Goal: Task Accomplishment & Management: Use online tool/utility

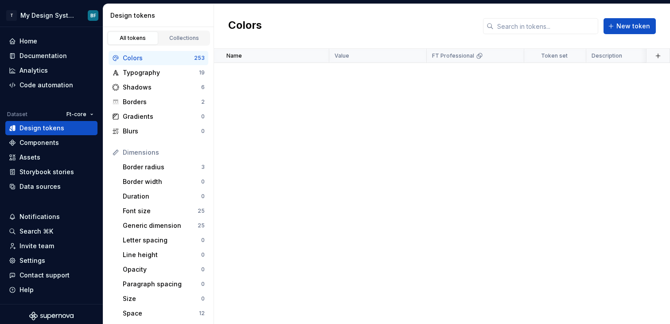
scroll to position [2019, 0]
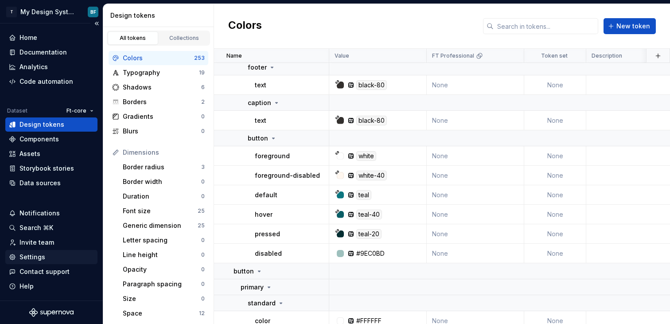
click at [42, 261] on div "Settings" at bounding box center [32, 257] width 26 height 9
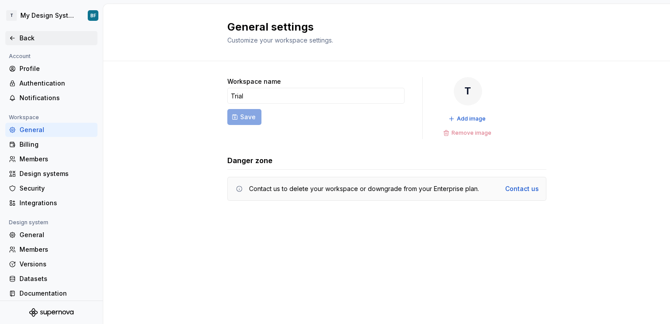
click at [17, 38] on div "Back" at bounding box center [51, 38] width 85 height 9
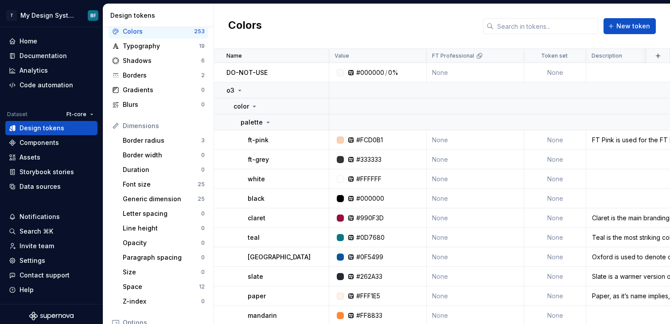
scroll to position [29, 0]
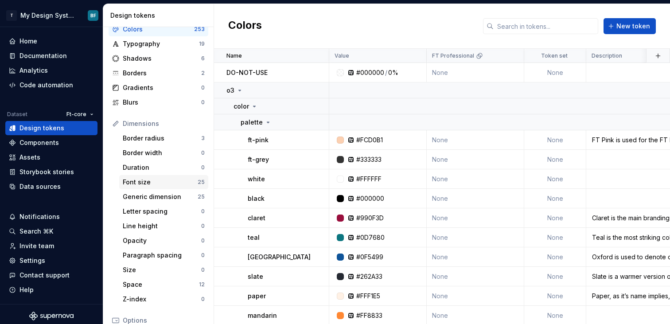
click at [144, 183] on div "Font size" at bounding box center [160, 182] width 75 height 9
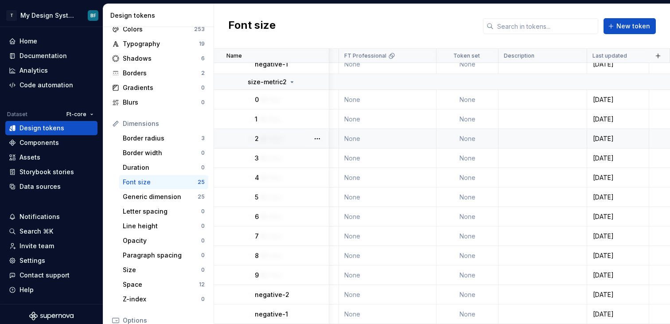
scroll to position [306, 90]
click at [464, 128] on td "None" at bounding box center [465, 118] width 62 height 19
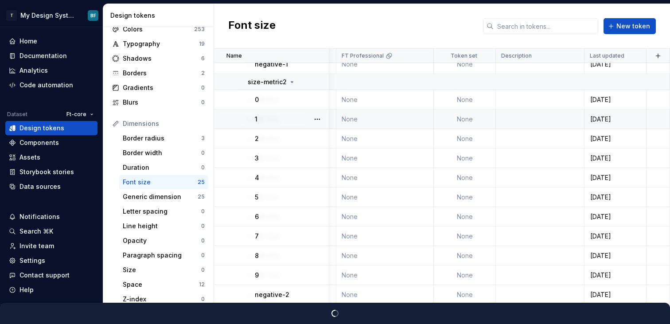
click at [465, 119] on td "None" at bounding box center [465, 118] width 62 height 19
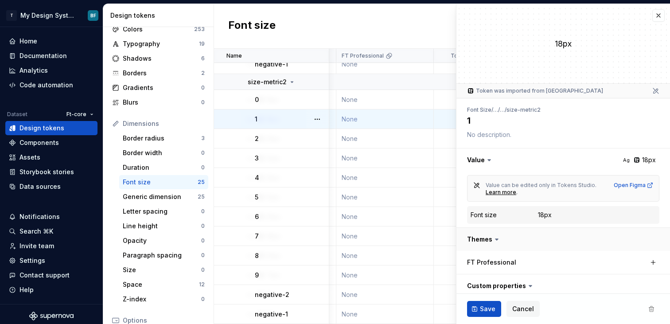
scroll to position [36, 0]
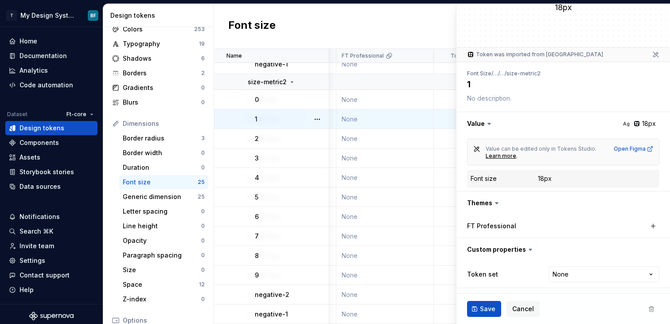
click at [495, 204] on icon at bounding box center [496, 202] width 3 height 1
click at [505, 199] on button "button" at bounding box center [563, 202] width 214 height 23
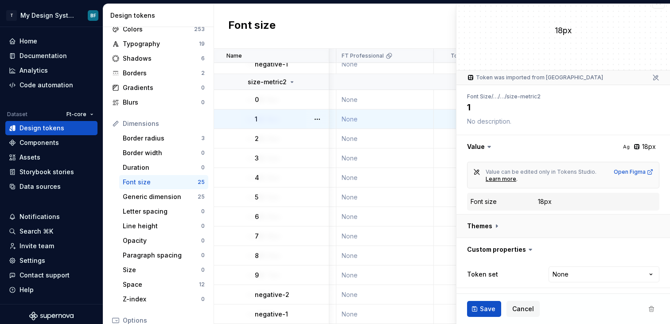
click at [500, 218] on button "button" at bounding box center [563, 225] width 214 height 23
type textarea "*"
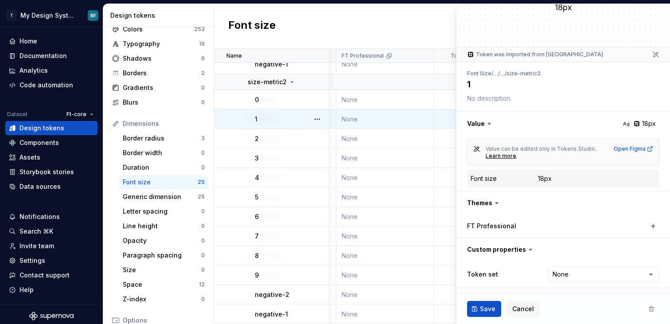
scroll to position [0, 0]
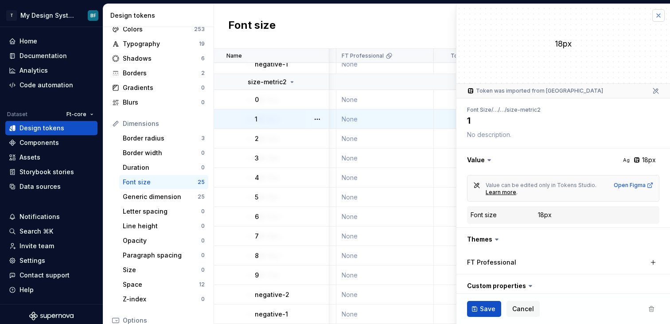
click at [658, 19] on button "button" at bounding box center [658, 15] width 12 height 12
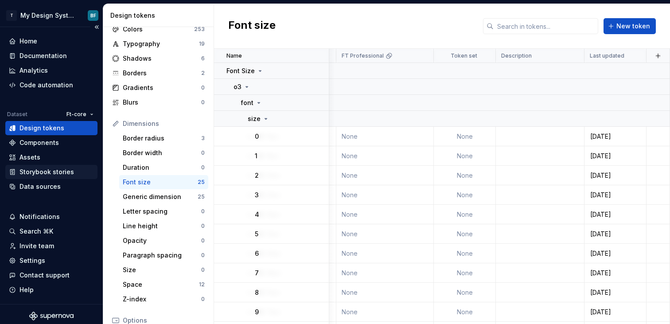
scroll to position [4, 0]
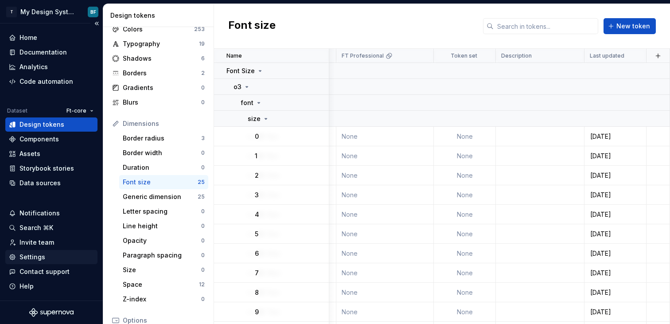
click at [39, 262] on div "Settings" at bounding box center [51, 257] width 92 height 14
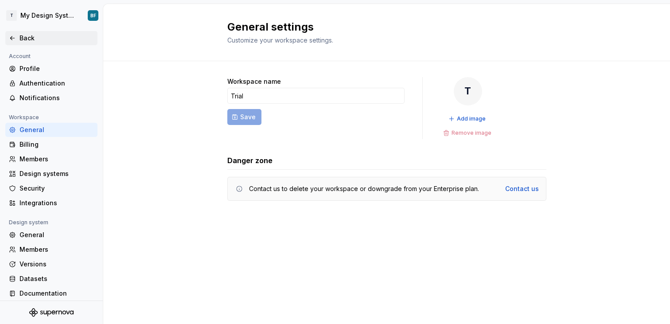
click at [20, 36] on div "Back" at bounding box center [56, 38] width 74 height 9
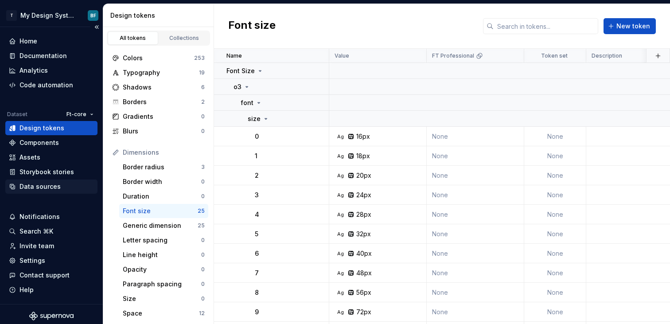
scroll to position [4, 0]
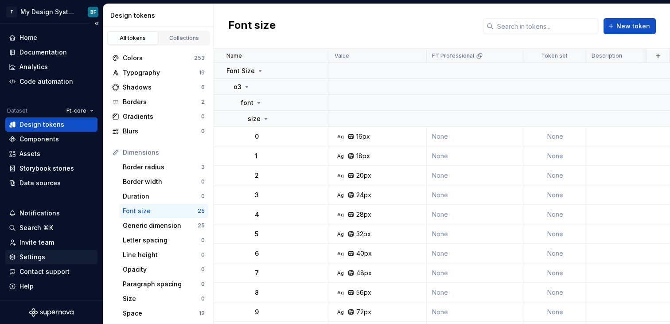
click at [38, 258] on div "Settings" at bounding box center [32, 257] width 26 height 9
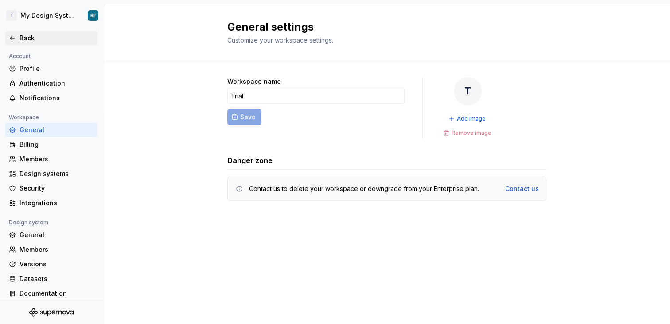
click at [13, 37] on icon at bounding box center [12, 38] width 7 height 7
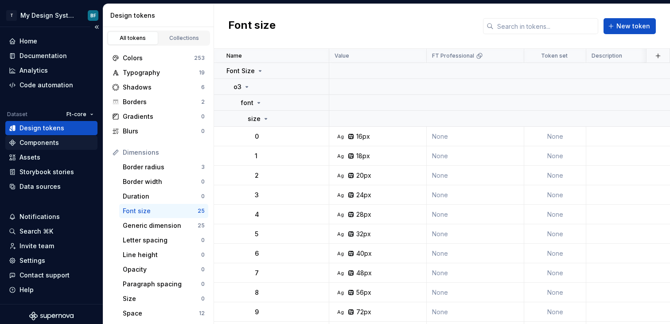
click at [60, 142] on div "Components" at bounding box center [51, 142] width 85 height 9
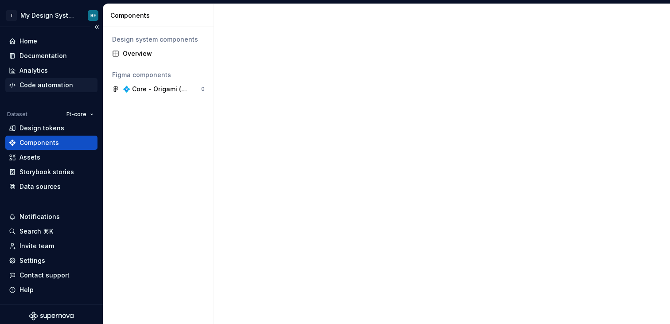
click at [46, 82] on div "Code automation" at bounding box center [46, 85] width 54 height 9
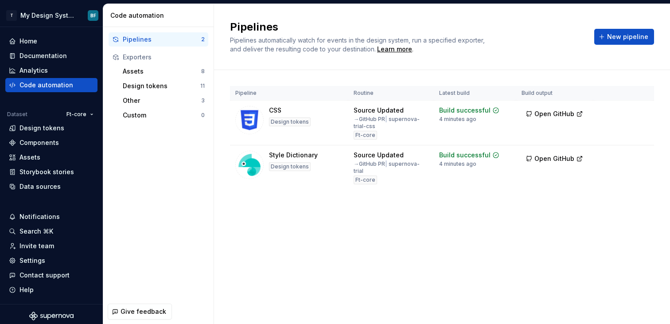
click at [638, 157] on html "T My Design System BF Home Documentation Analytics Code automation Dataset Ft-c…" at bounding box center [335, 162] width 670 height 324
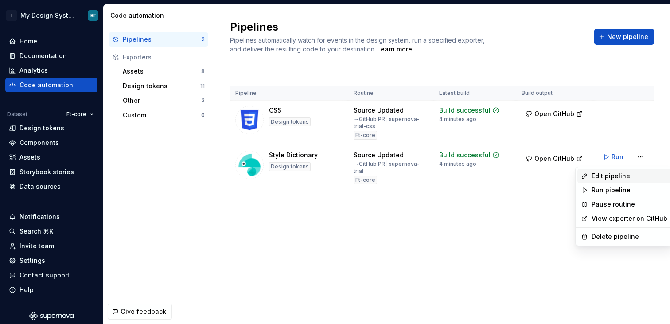
click at [613, 176] on div "Edit pipeline" at bounding box center [629, 175] width 76 height 9
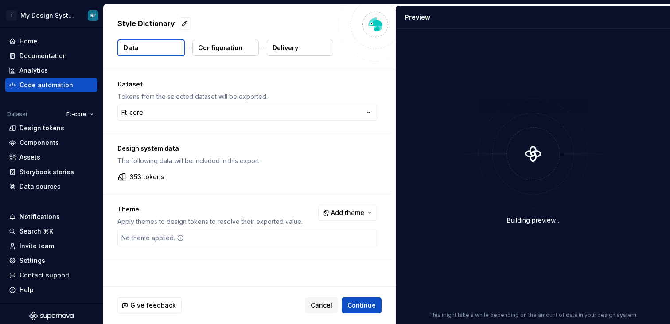
click at [228, 50] on p "Configuration" at bounding box center [220, 47] width 44 height 9
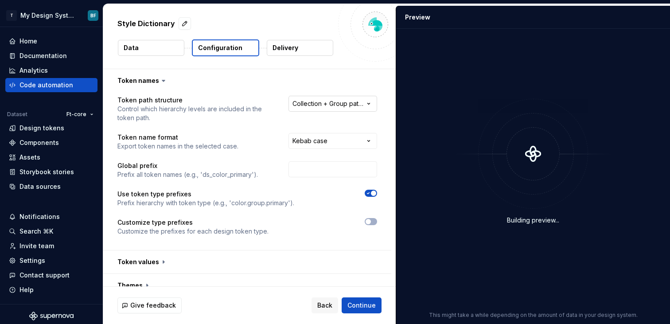
click at [306, 106] on html "**********" at bounding box center [335, 162] width 670 height 324
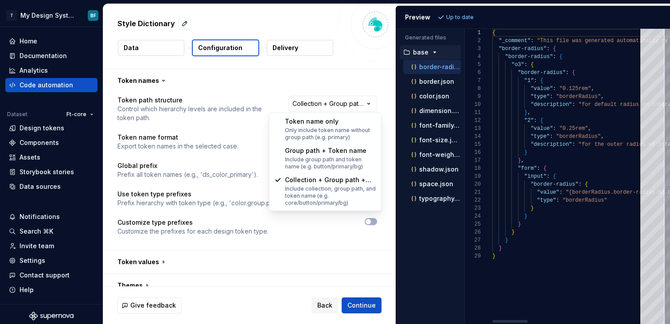
select select "********"
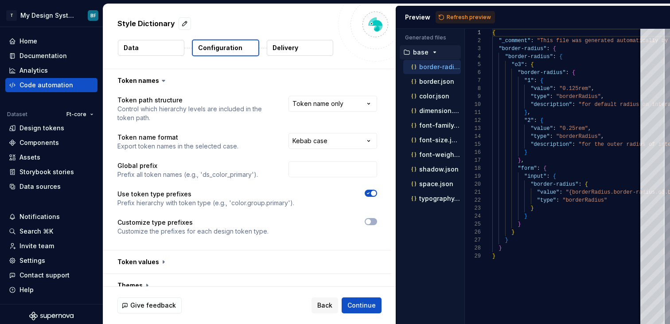
scroll to position [48, 29]
click at [440, 20] on button "Refresh preview" at bounding box center [465, 17] width 59 height 12
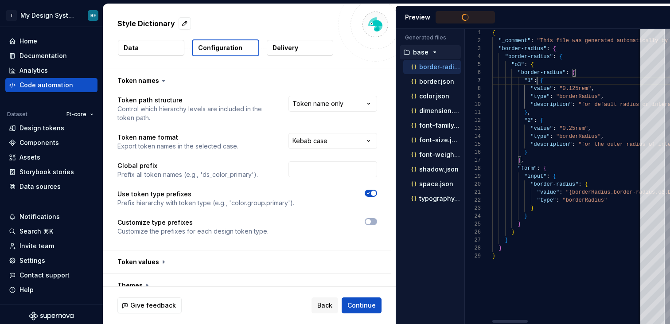
type textarea "**********"
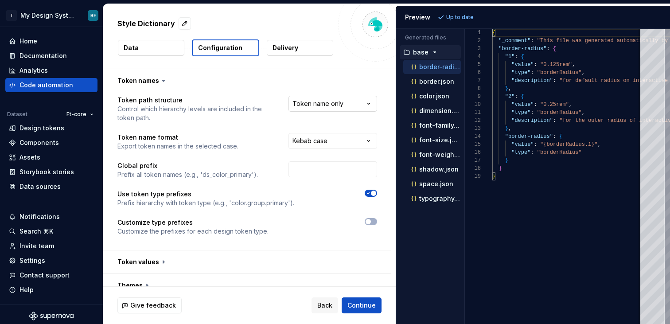
click at [315, 95] on html "**********" at bounding box center [335, 162] width 670 height 324
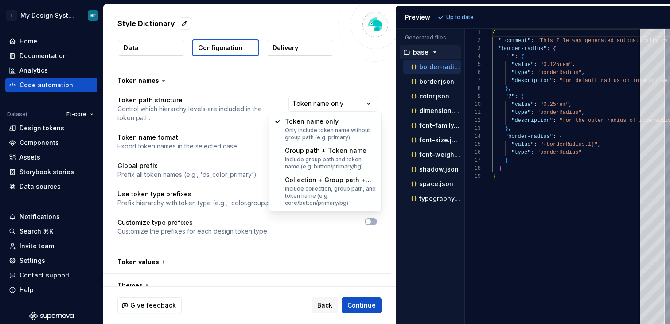
select select "**********"
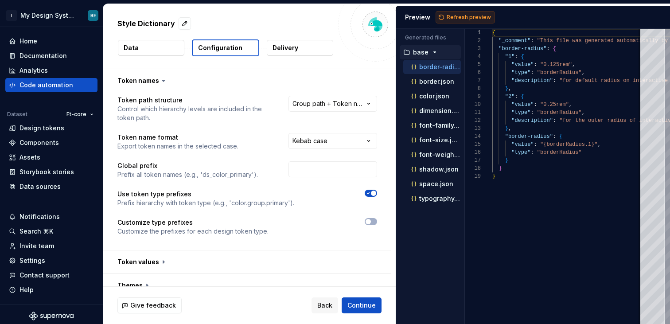
click at [475, 18] on span "Refresh preview" at bounding box center [469, 17] width 44 height 7
type textarea "**********"
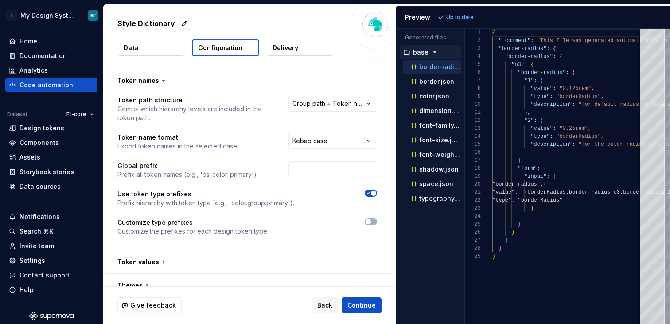
scroll to position [80, 0]
click at [359, 96] on html "**********" at bounding box center [335, 162] width 670 height 324
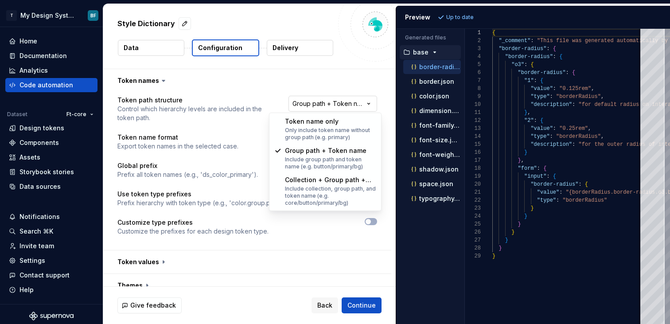
click at [355, 103] on html "**********" at bounding box center [335, 162] width 670 height 324
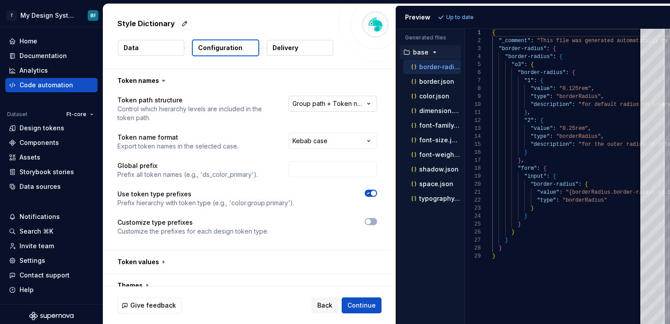
click at [355, 103] on html "**********" at bounding box center [335, 162] width 670 height 324
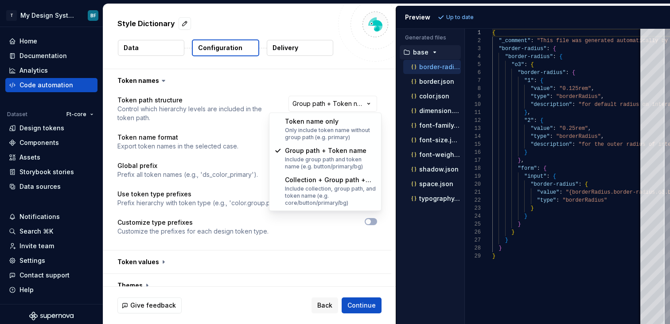
select select "********"
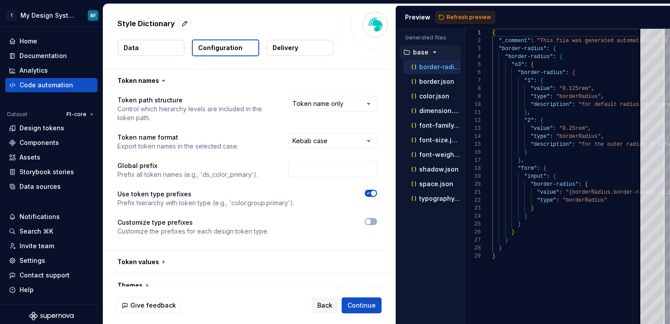
click at [469, 20] on span "Refresh preview" at bounding box center [469, 17] width 44 height 7
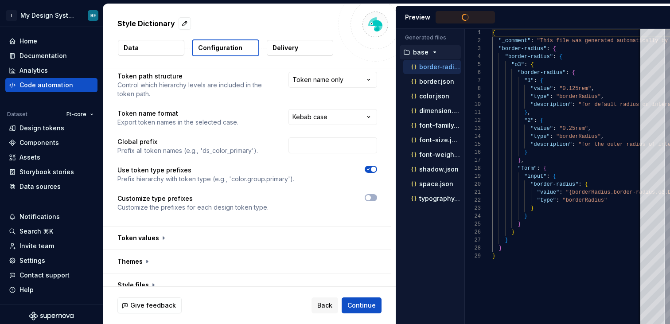
scroll to position [24, 0]
type textarea "**********"
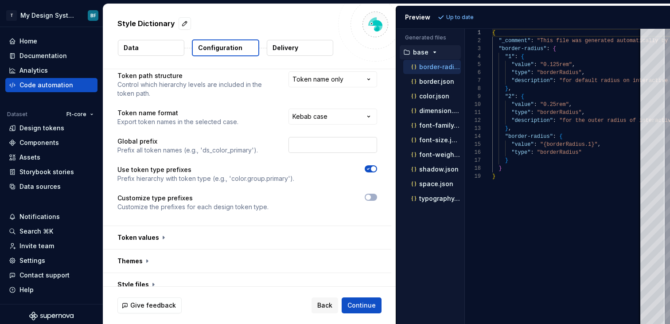
click at [305, 149] on input "text" at bounding box center [332, 145] width 89 height 16
type input "o3"
click at [472, 13] on button "Refresh preview" at bounding box center [465, 17] width 59 height 12
type textarea "**********"
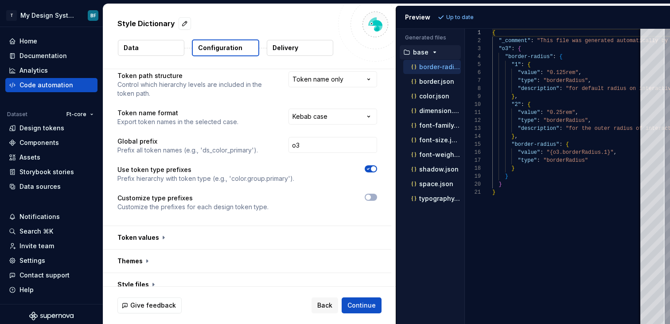
scroll to position [58, 0]
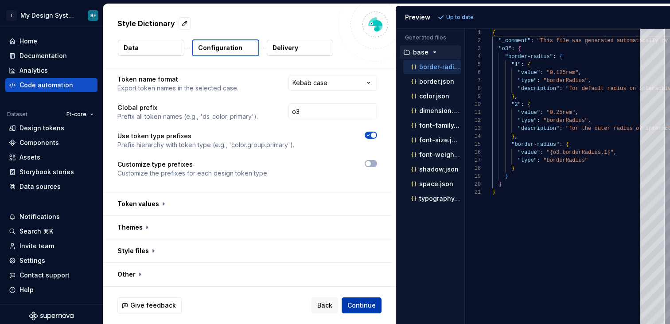
click at [365, 307] on span "Continue" at bounding box center [361, 305] width 28 height 9
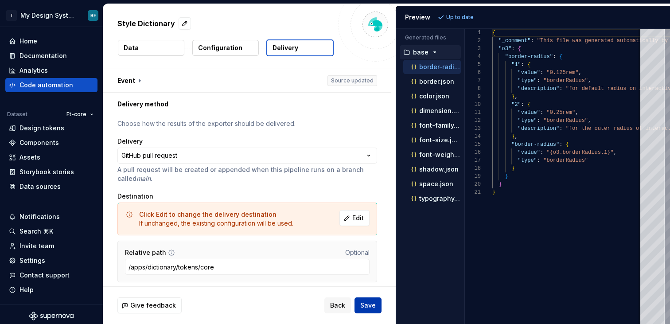
click at [365, 307] on span "Save" at bounding box center [368, 305] width 16 height 9
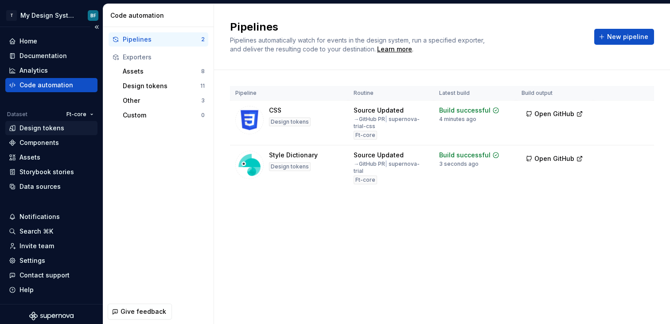
click at [53, 132] on div "Design tokens" at bounding box center [41, 128] width 45 height 9
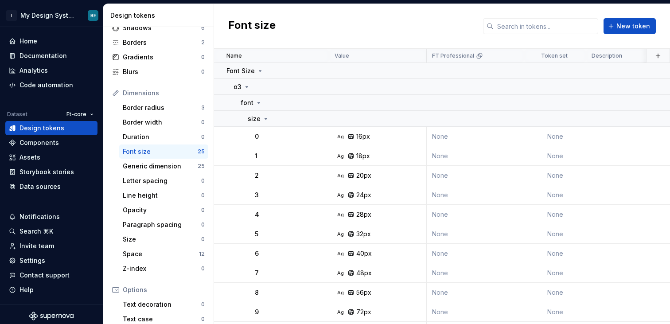
scroll to position [65, 0]
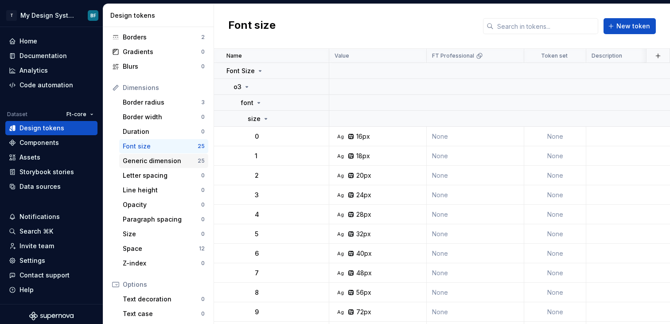
click at [165, 159] on div "Generic dimension" at bounding box center [160, 160] width 75 height 9
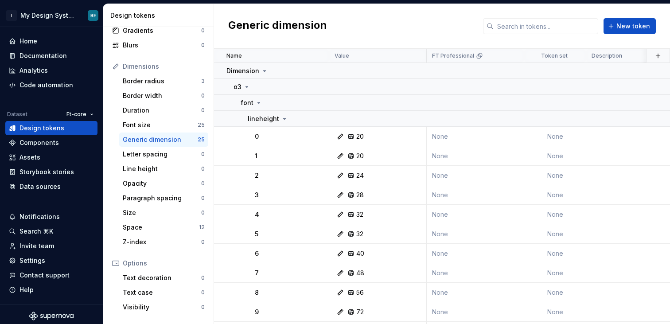
scroll to position [99, 0]
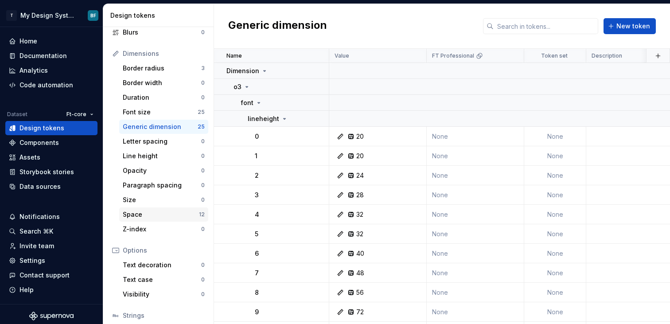
click at [161, 211] on div "Space" at bounding box center [161, 214] width 76 height 9
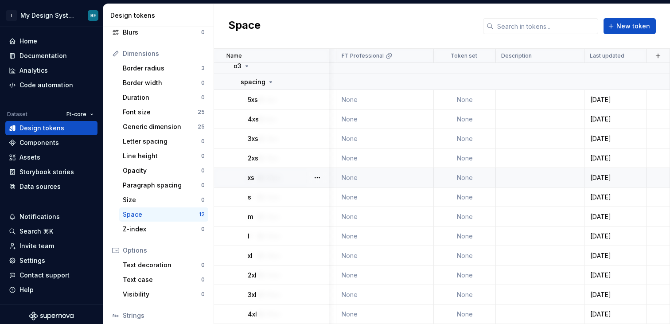
scroll to position [21, 0]
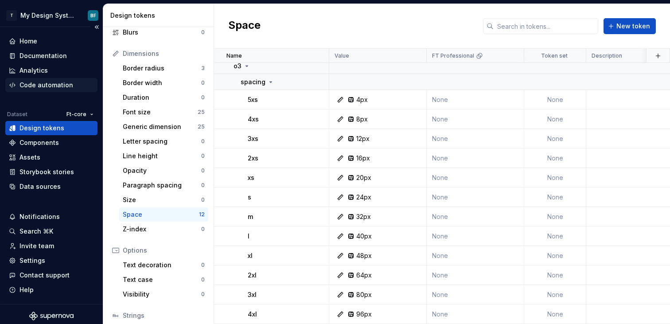
click at [50, 86] on div "Code automation" at bounding box center [46, 85] width 54 height 9
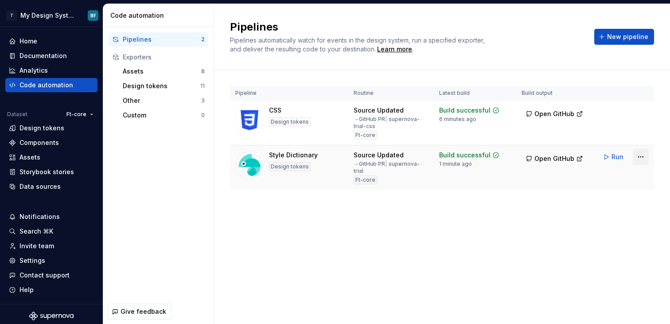
click at [647, 156] on html "T My Design System BF Home Documentation Analytics Code automation Dataset Ft-c…" at bounding box center [335, 162] width 670 height 324
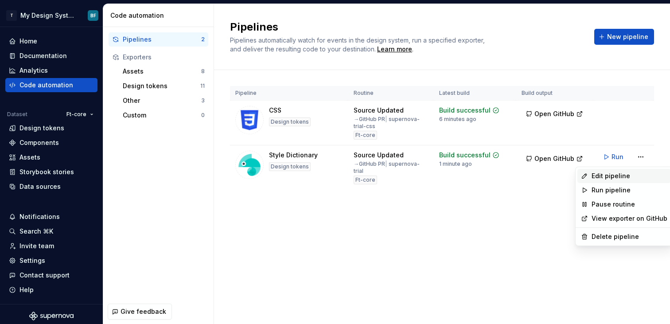
click at [613, 175] on div "Edit pipeline" at bounding box center [629, 175] width 76 height 9
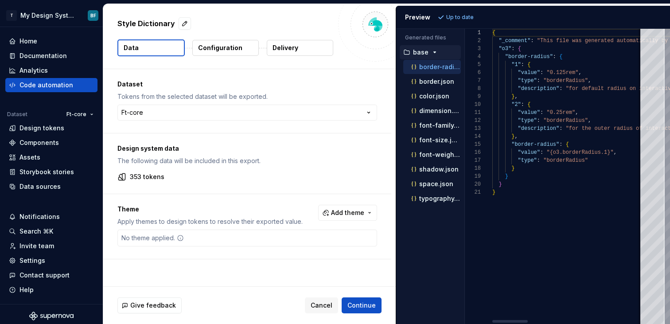
click at [223, 52] on p "Configuration" at bounding box center [220, 47] width 44 height 9
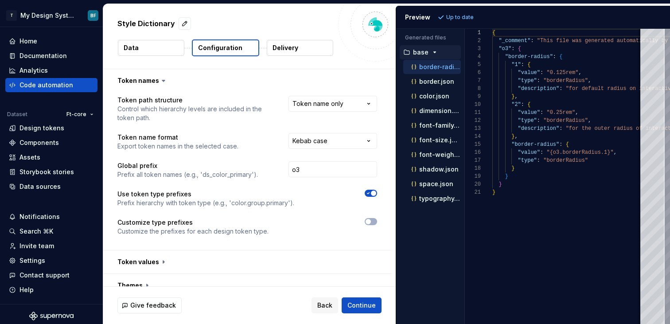
scroll to position [58, 0]
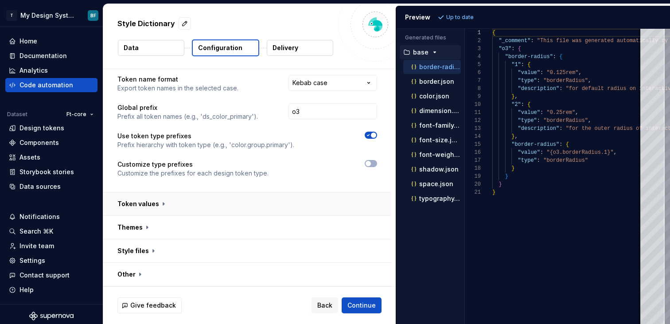
click at [209, 206] on button "button" at bounding box center [247, 203] width 288 height 23
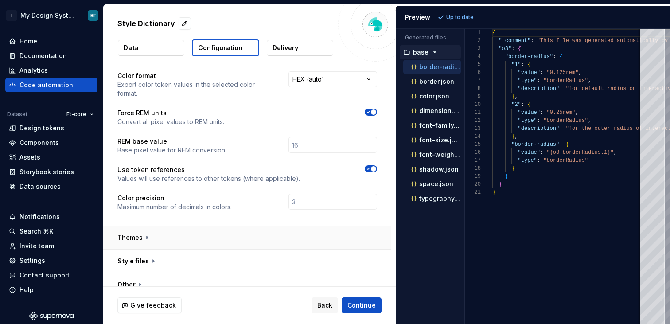
click at [203, 226] on button "button" at bounding box center [247, 237] width 288 height 23
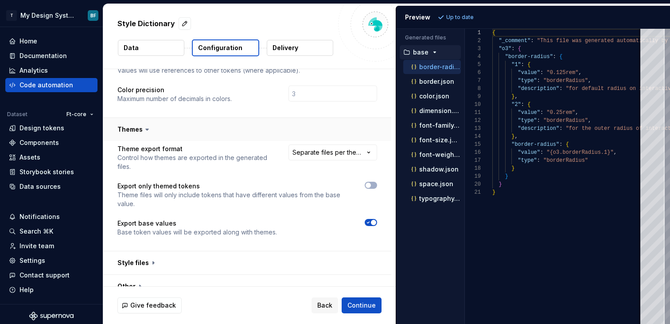
scroll to position [317, 0]
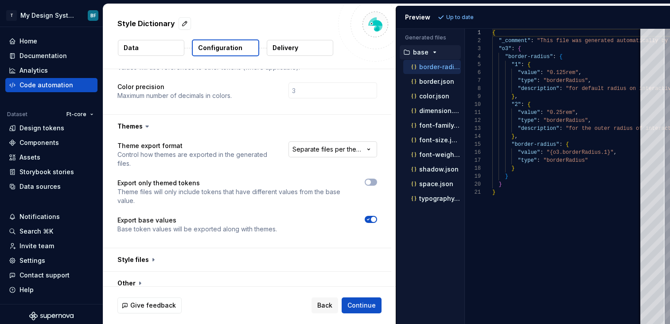
click at [351, 147] on html "**********" at bounding box center [335, 162] width 670 height 324
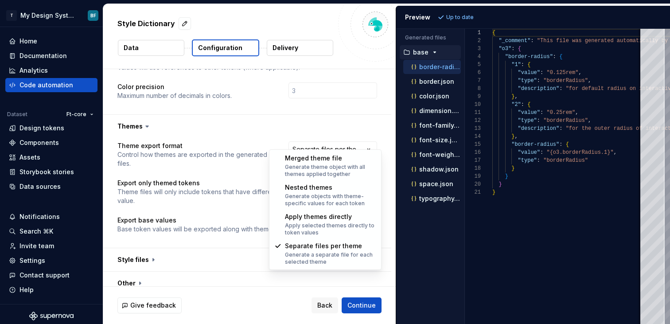
click at [223, 161] on html "**********" at bounding box center [335, 162] width 670 height 324
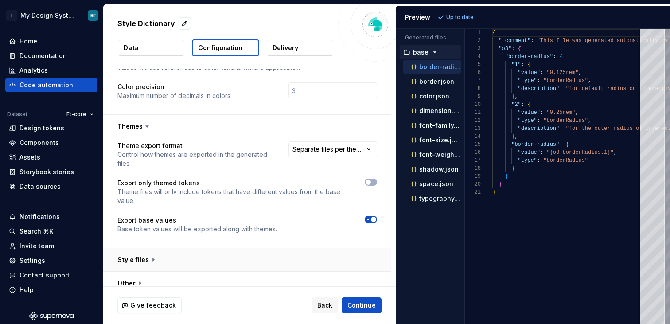
click at [205, 253] on button "button" at bounding box center [247, 259] width 288 height 23
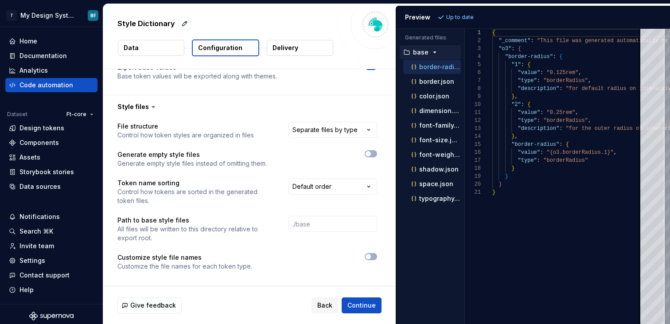
scroll to position [483, 0]
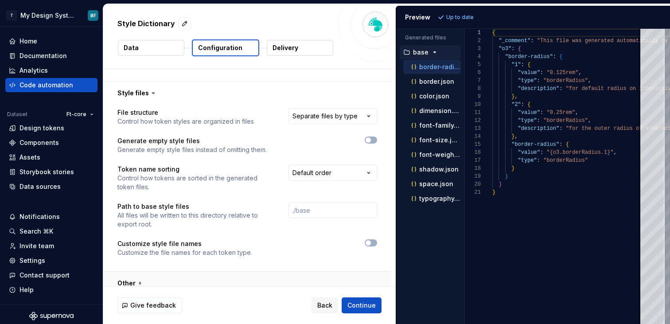
click at [191, 272] on button "button" at bounding box center [247, 283] width 288 height 23
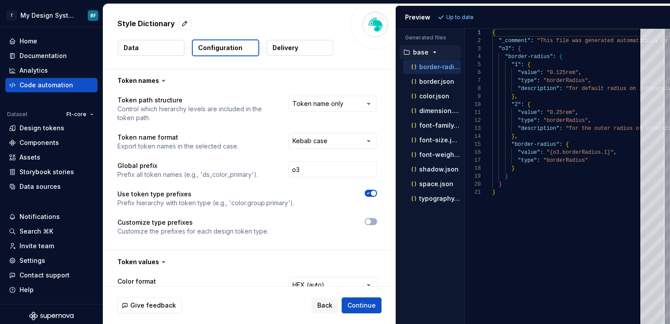
scroll to position [13, 0]
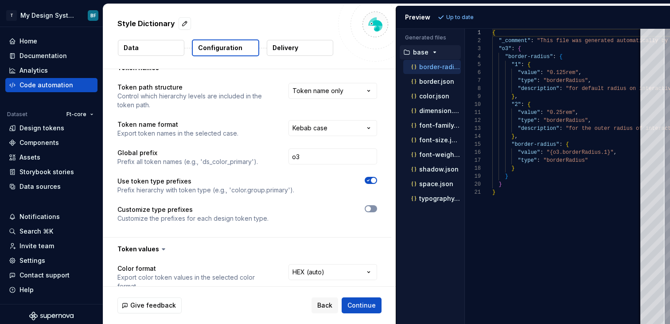
click at [371, 208] on span "button" at bounding box center [368, 208] width 5 height 5
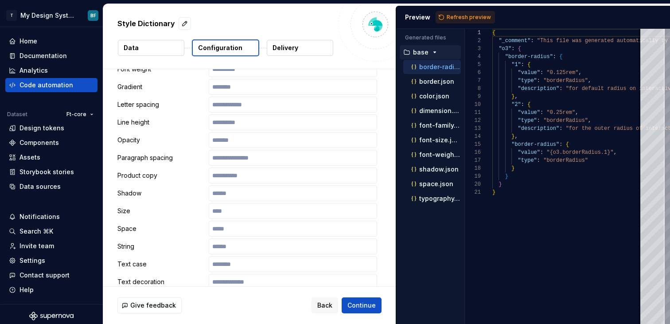
scroll to position [378, 0]
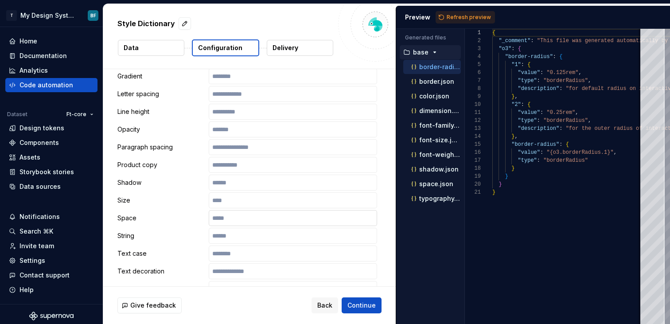
click at [311, 216] on input "text" at bounding box center [293, 218] width 168 height 16
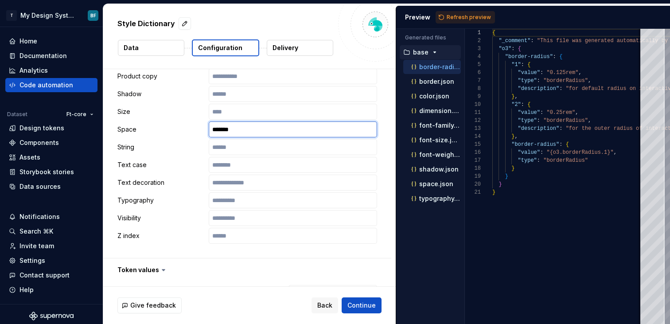
scroll to position [468, 0]
type input "*******"
click at [354, 303] on span "Continue" at bounding box center [361, 305] width 28 height 9
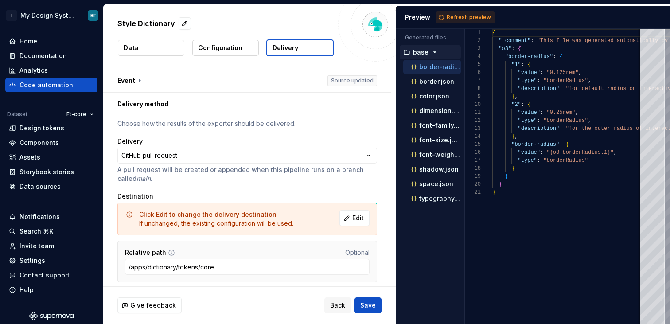
click at [366, 296] on div "Give feedback Back Save" at bounding box center [249, 305] width 292 height 37
click at [366, 299] on button "Save" at bounding box center [367, 305] width 27 height 16
